Goal: Check status

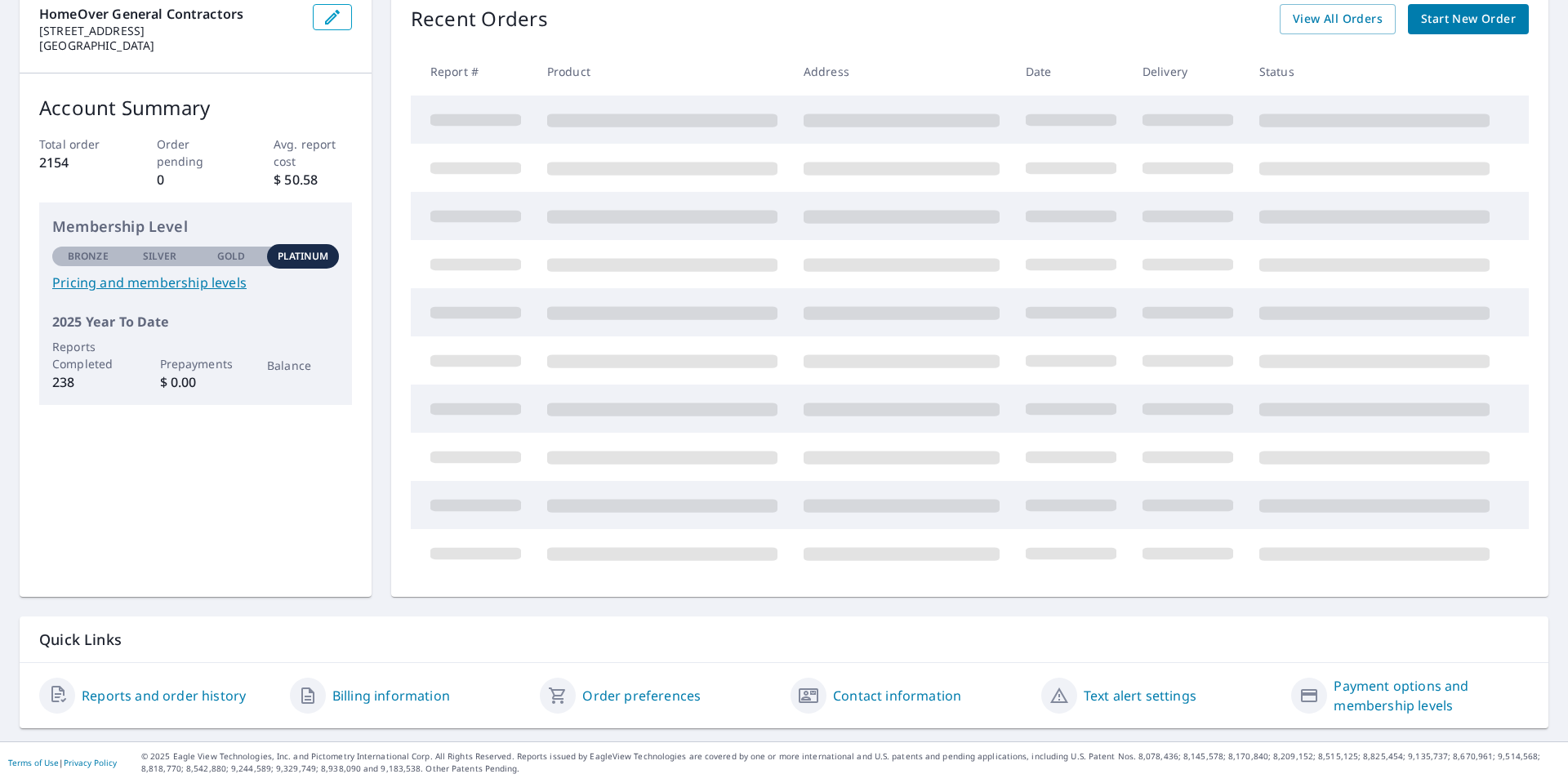
click at [226, 693] on link "Reports and order history" at bounding box center [163, 696] width 164 height 19
